Goal: Task Accomplishment & Management: Manage account settings

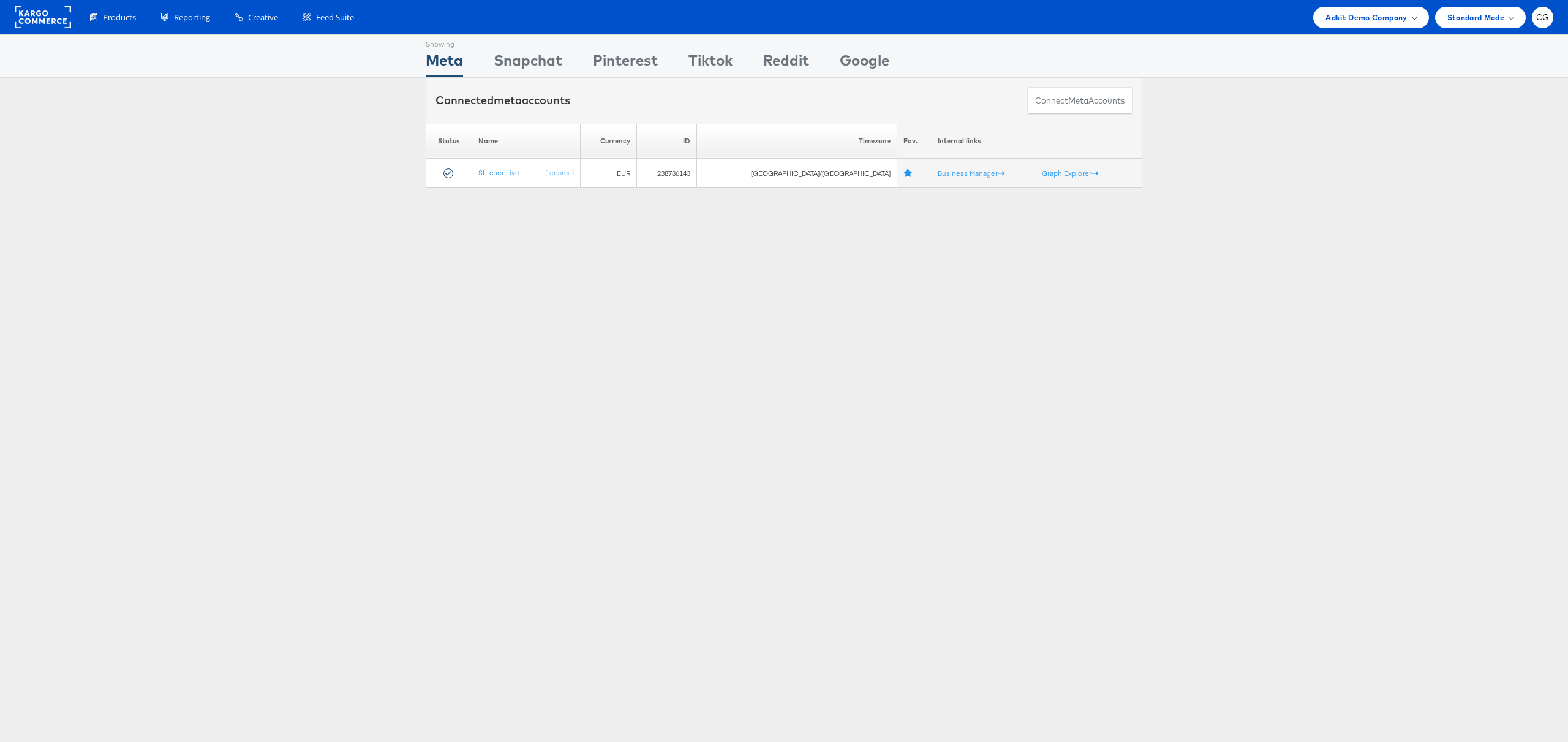
click at [1400, 21] on span "Adkit Demo Company" at bounding box center [1366, 17] width 81 height 13
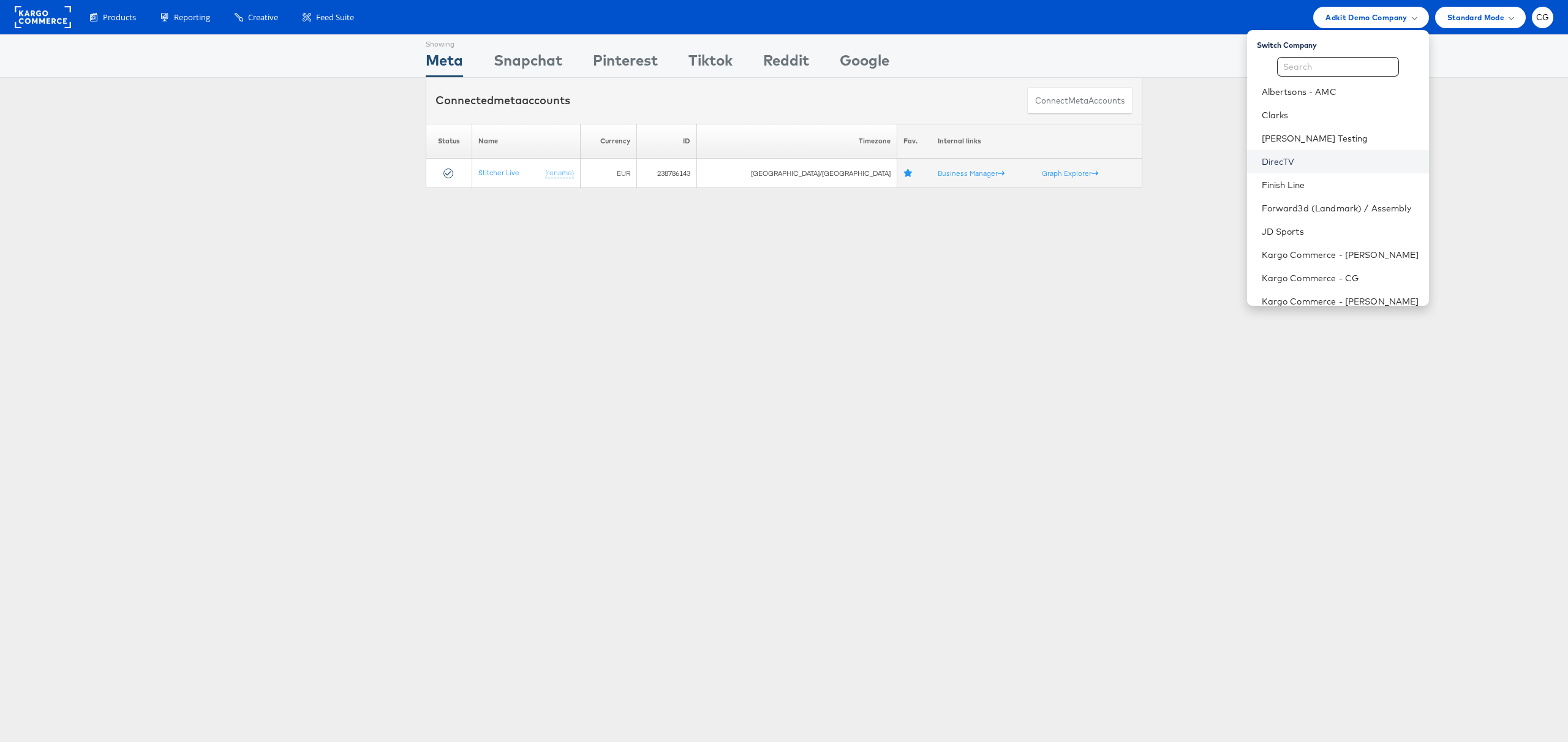
click at [1275, 162] on link "DirecTV" at bounding box center [1341, 162] width 157 height 12
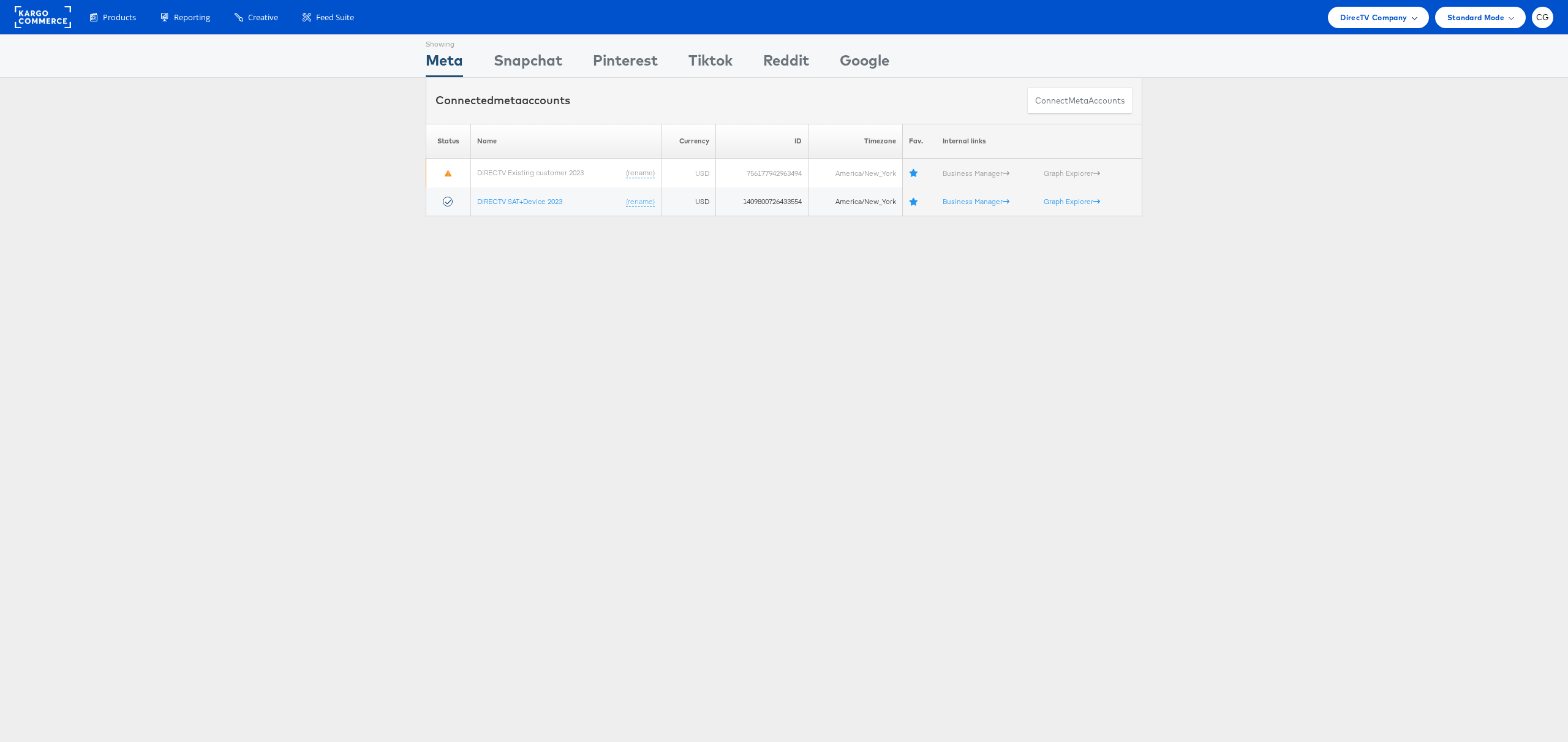
click at [1408, 22] on div "DirecTV Company" at bounding box center [1378, 17] width 76 height 13
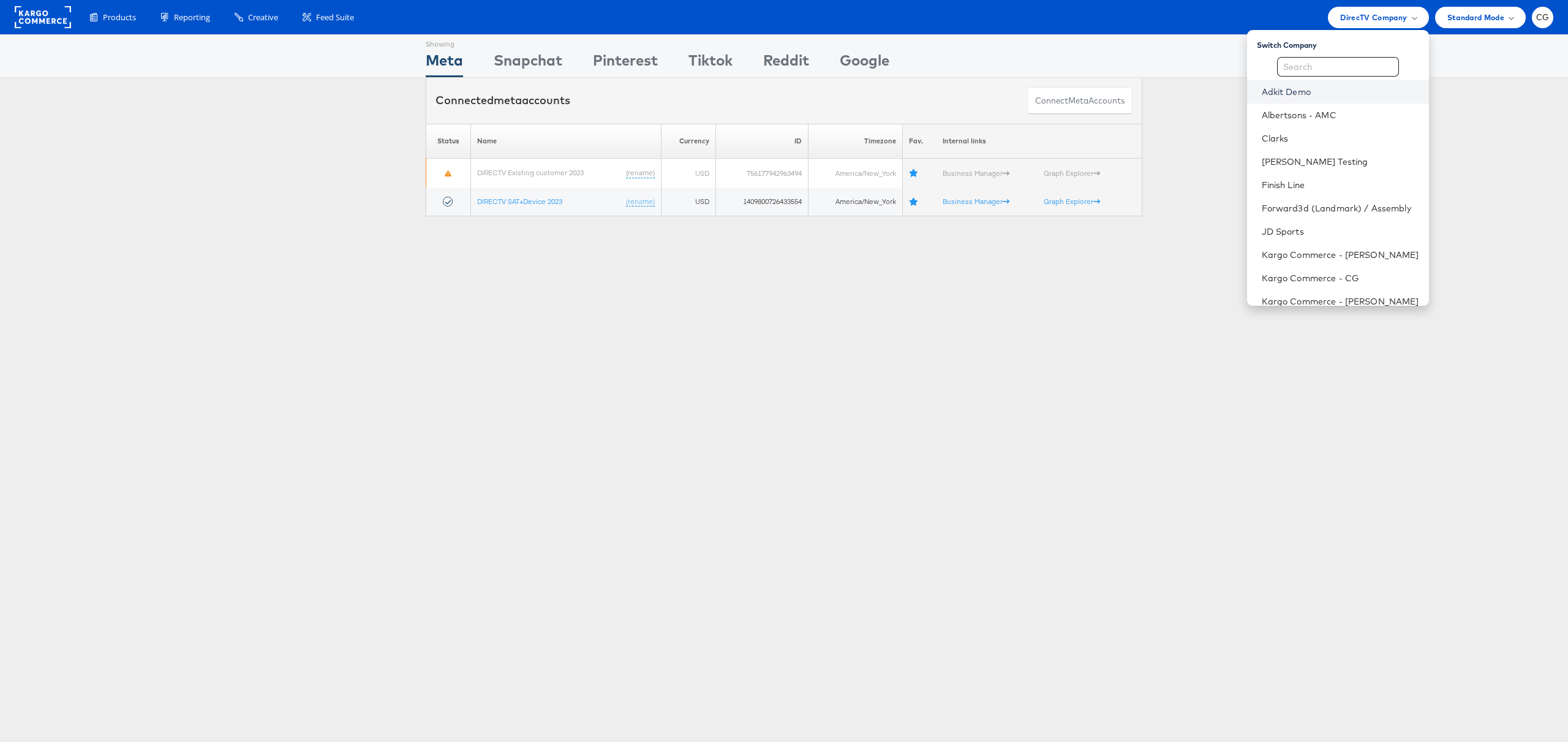
click at [1308, 91] on link "Adkit Demo" at bounding box center [1341, 92] width 157 height 12
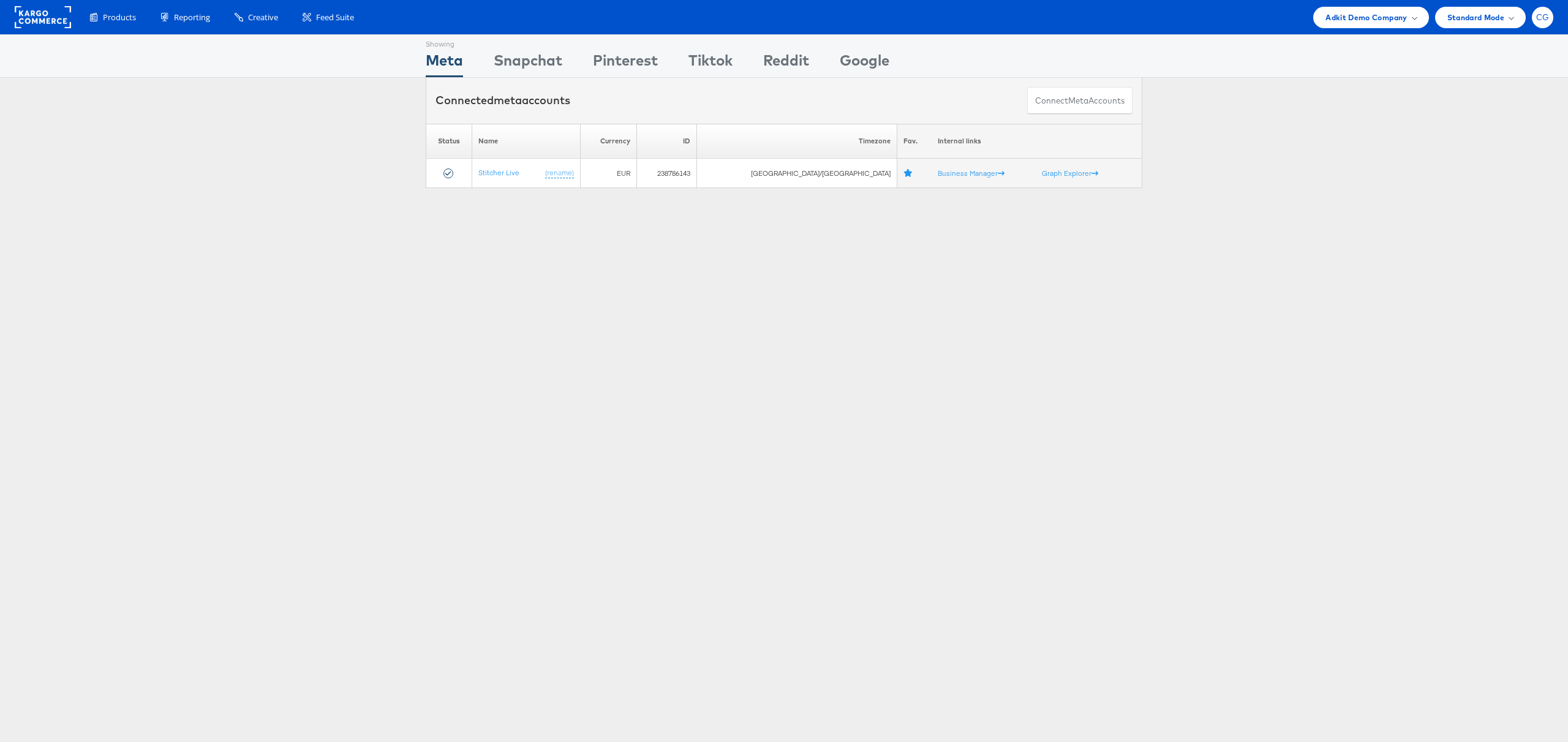
click at [1547, 25] on div "CG" at bounding box center [1542, 17] width 21 height 21
click at [1497, 120] on div "ADKIT" at bounding box center [1491, 117] width 105 height 14
